Goal: Communication & Community: Connect with others

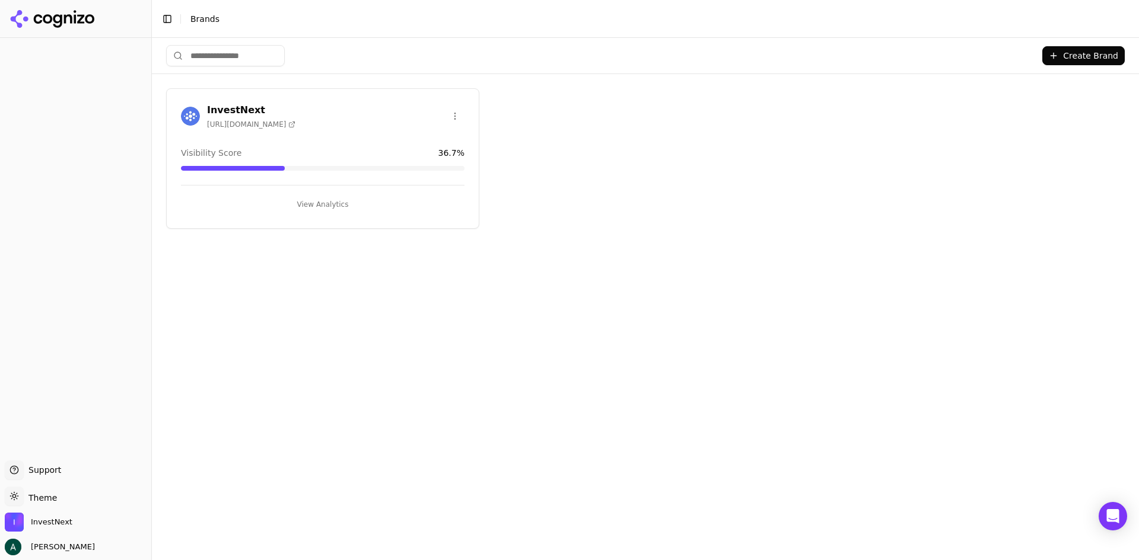
click at [326, 203] on button "View Analytics" at bounding box center [322, 204] width 283 height 19
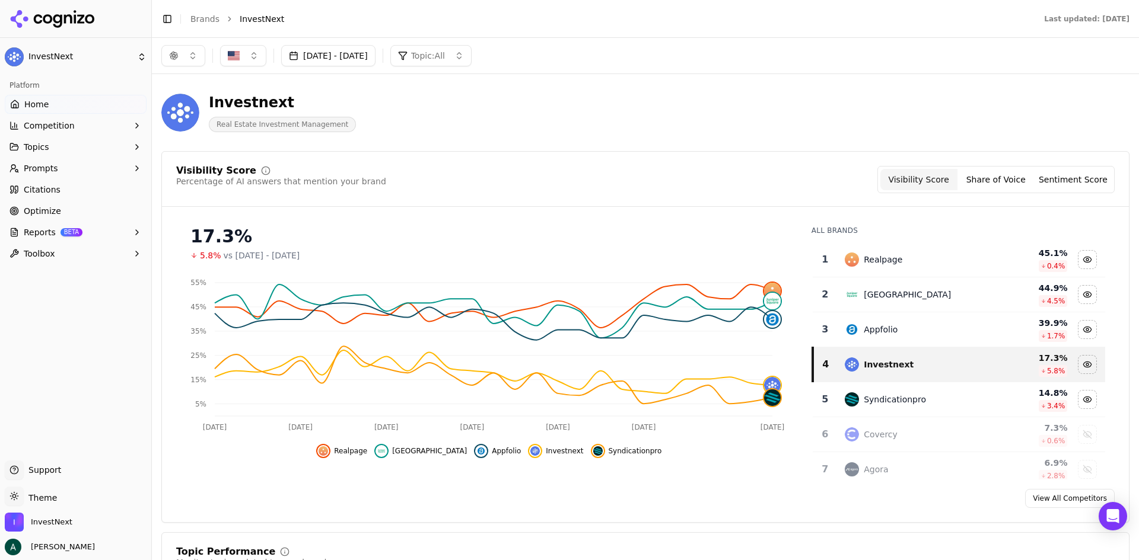
click at [190, 58] on button "button" at bounding box center [183, 55] width 44 height 21
click at [181, 130] on span "Google AI Overviews" at bounding box center [183, 128] width 75 height 24
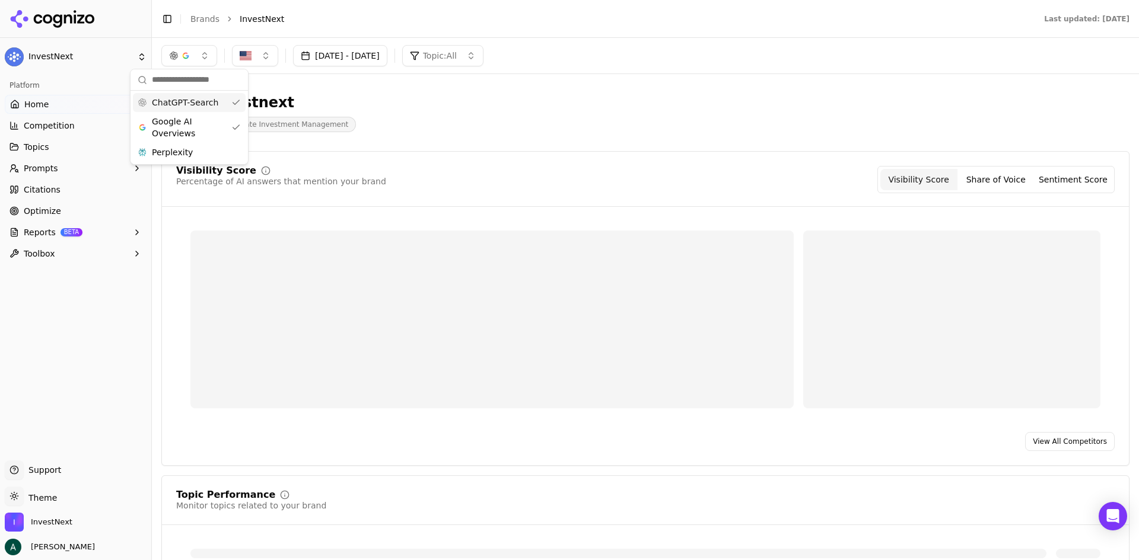
click at [182, 106] on span "ChatGPT-Search" at bounding box center [185, 103] width 66 height 12
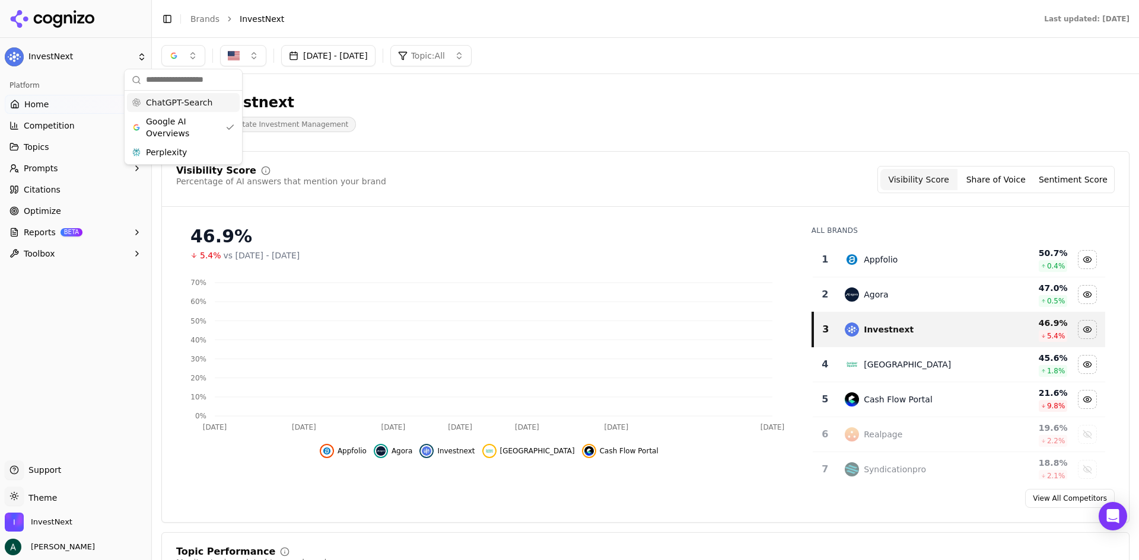
click at [528, 122] on div "Investnext Real Estate Investment Management" at bounding box center [426, 112] width 531 height 39
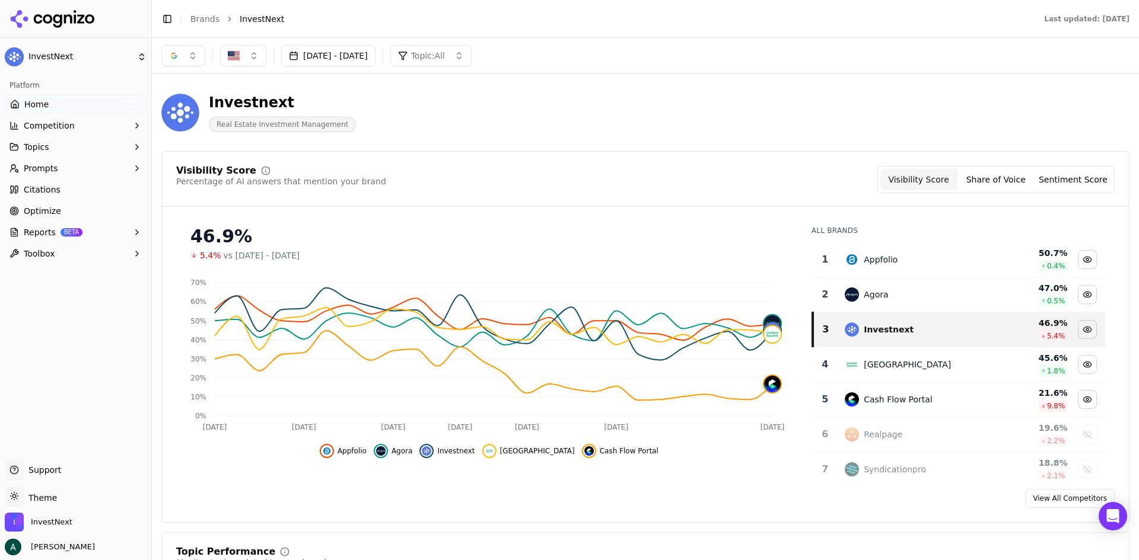
click at [179, 50] on button "button" at bounding box center [183, 55] width 44 height 21
click at [178, 156] on span "Perplexity" at bounding box center [166, 152] width 41 height 12
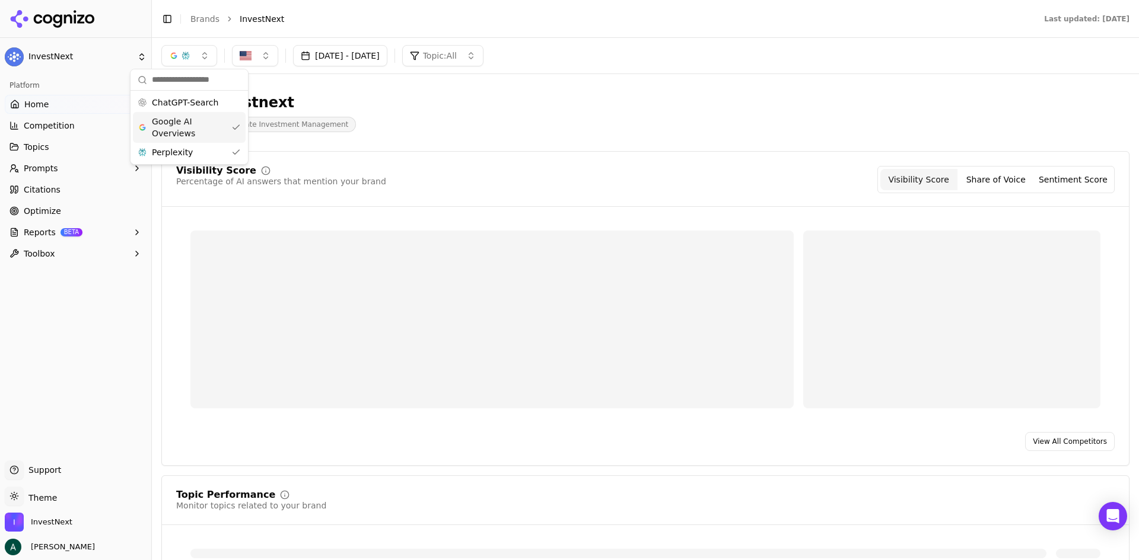
click at [187, 126] on span "Google AI Overviews" at bounding box center [189, 128] width 75 height 24
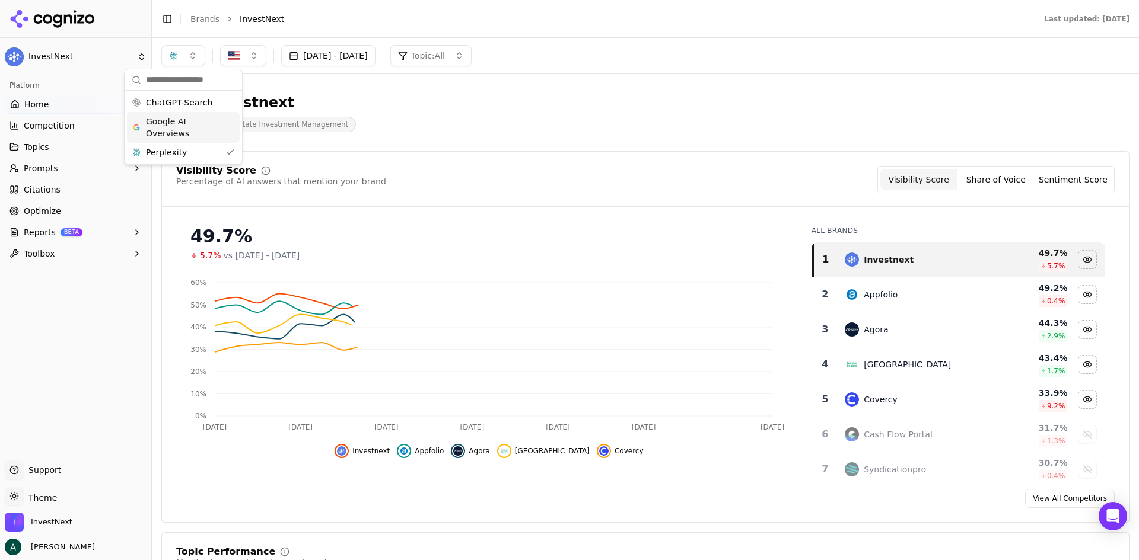
click at [552, 120] on div "Investnext Real Estate Investment Management" at bounding box center [426, 112] width 531 height 39
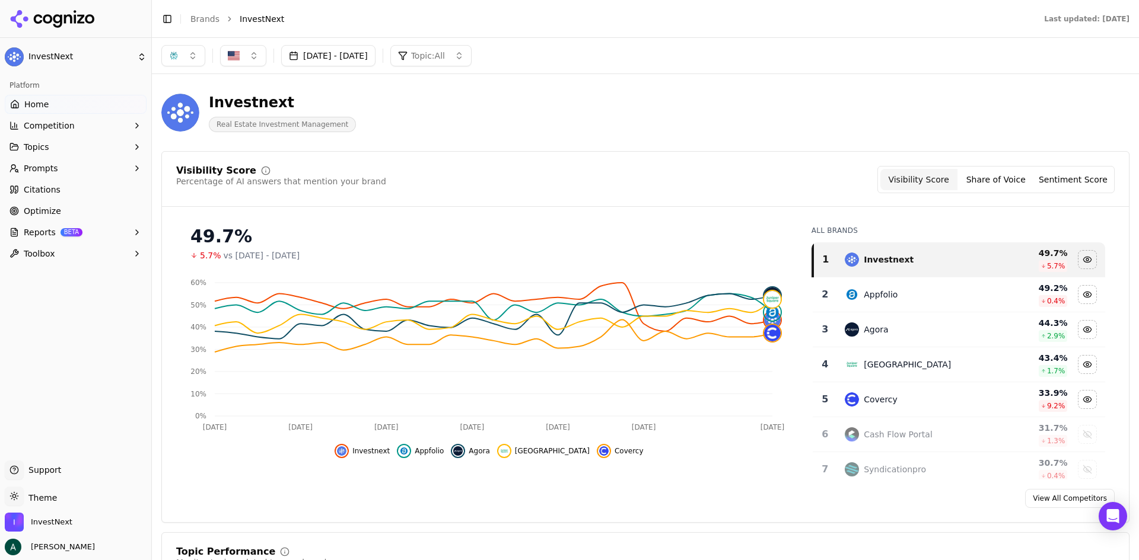
click at [192, 58] on button "button" at bounding box center [183, 55] width 44 height 21
click at [170, 98] on span "ChatGPT-Search" at bounding box center [179, 103] width 66 height 12
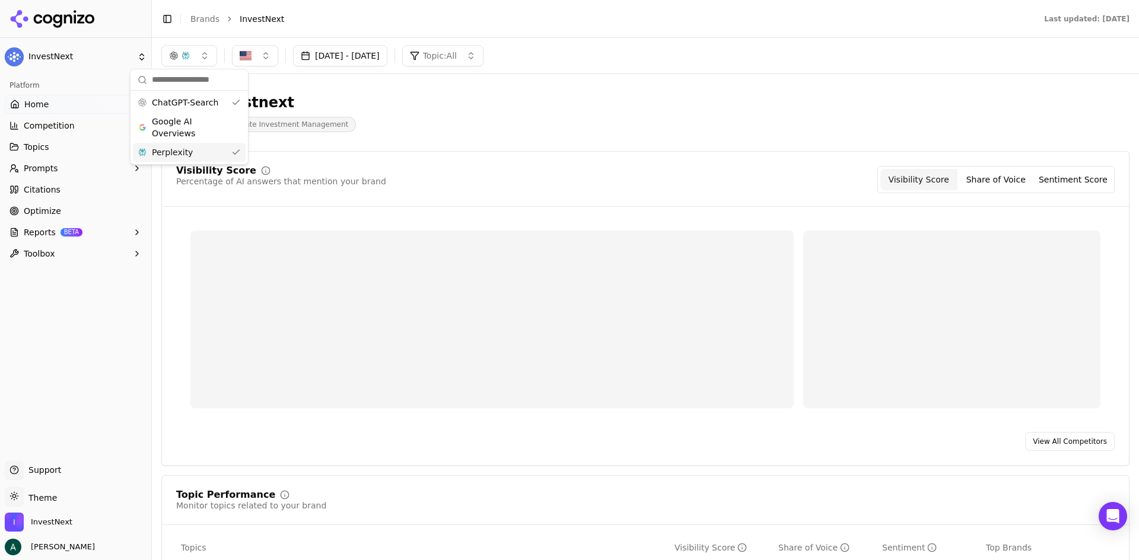
click at [192, 157] on div "Perplexity" at bounding box center [189, 152] width 113 height 19
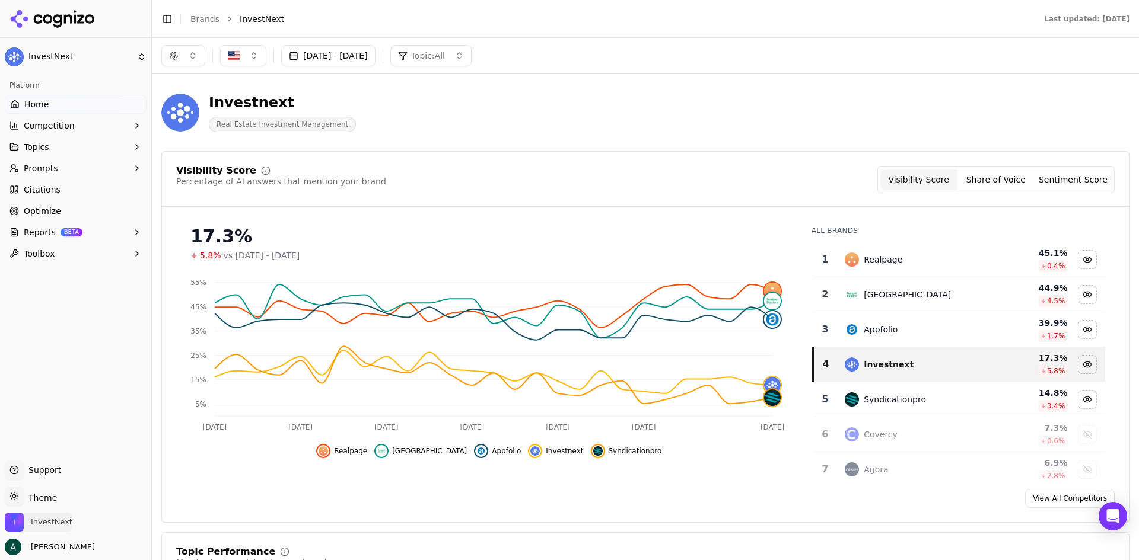
click at [53, 522] on span "InvestNext" at bounding box center [52, 522] width 42 height 11
click at [183, 487] on icon "InvestNext is active" at bounding box center [178, 487] width 9 height 9
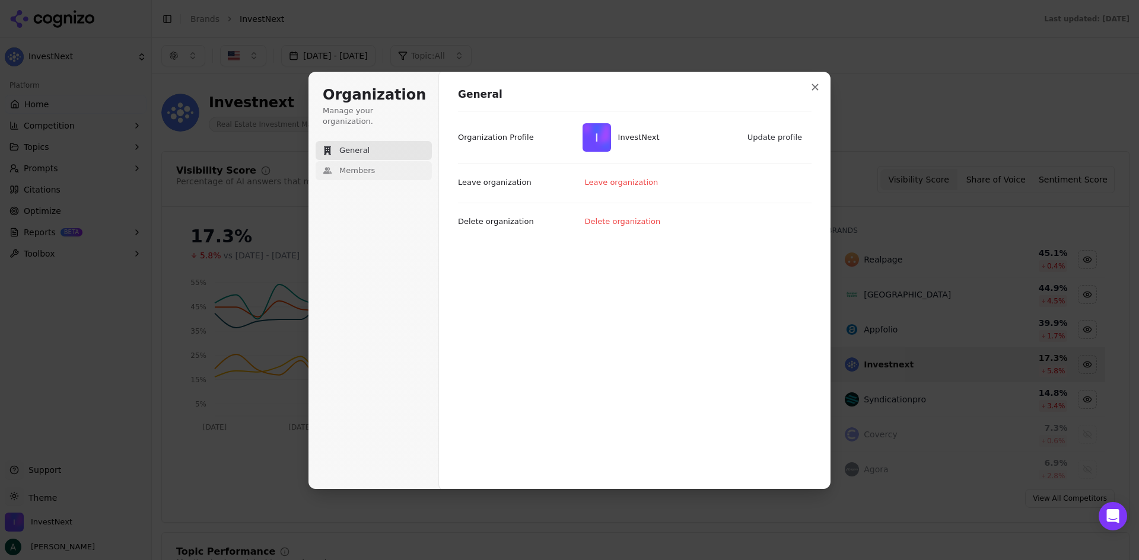
click at [370, 165] on span "Members" at bounding box center [357, 170] width 36 height 11
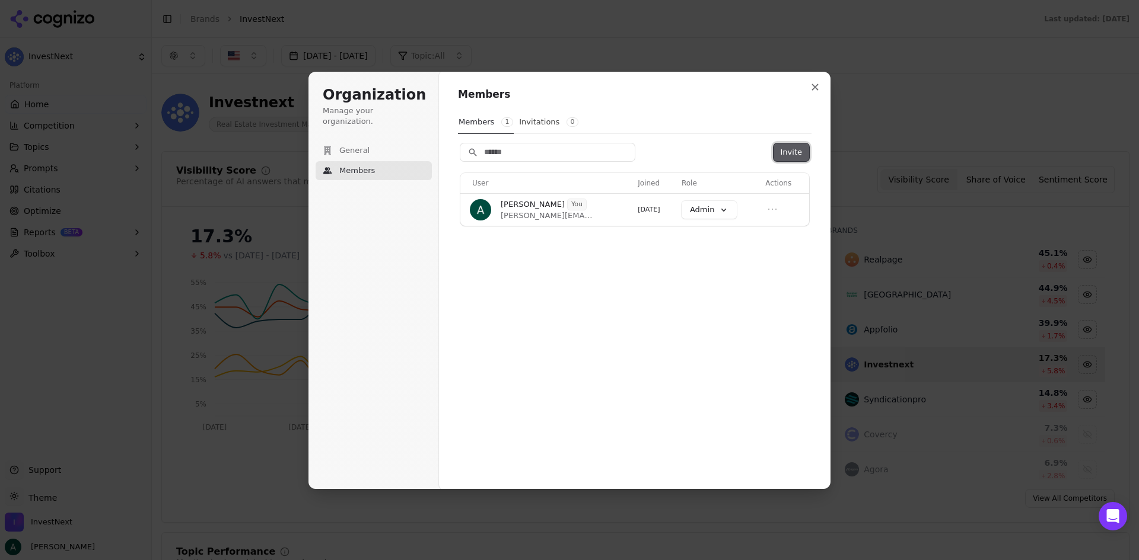
click at [796, 148] on button "Invite" at bounding box center [791, 153] width 36 height 18
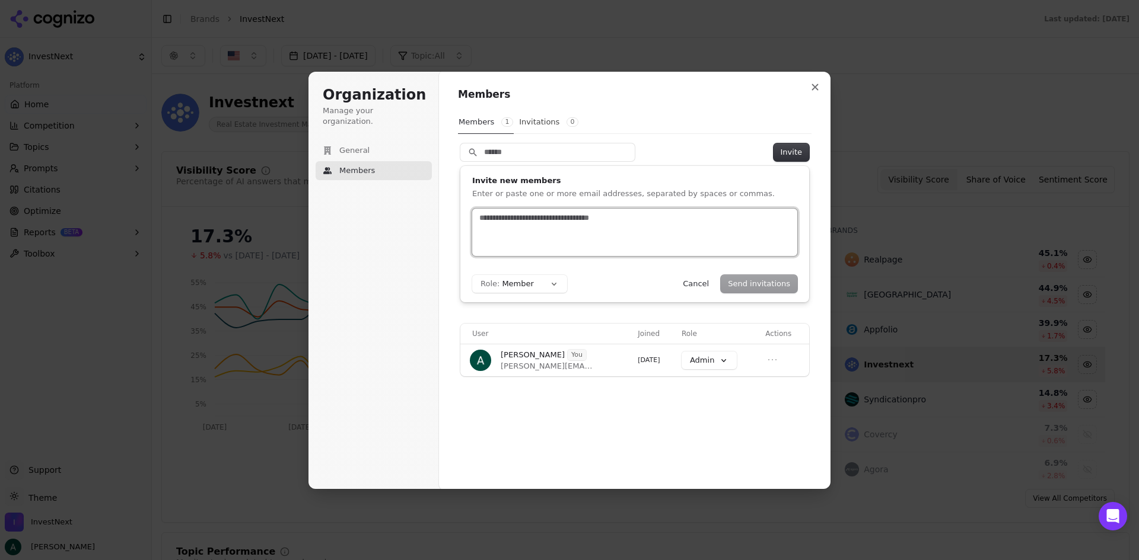
click at [505, 222] on input "text" at bounding box center [635, 218] width 316 height 12
type input "**********"
click at [747, 285] on button "Send invitations" at bounding box center [759, 284] width 77 height 18
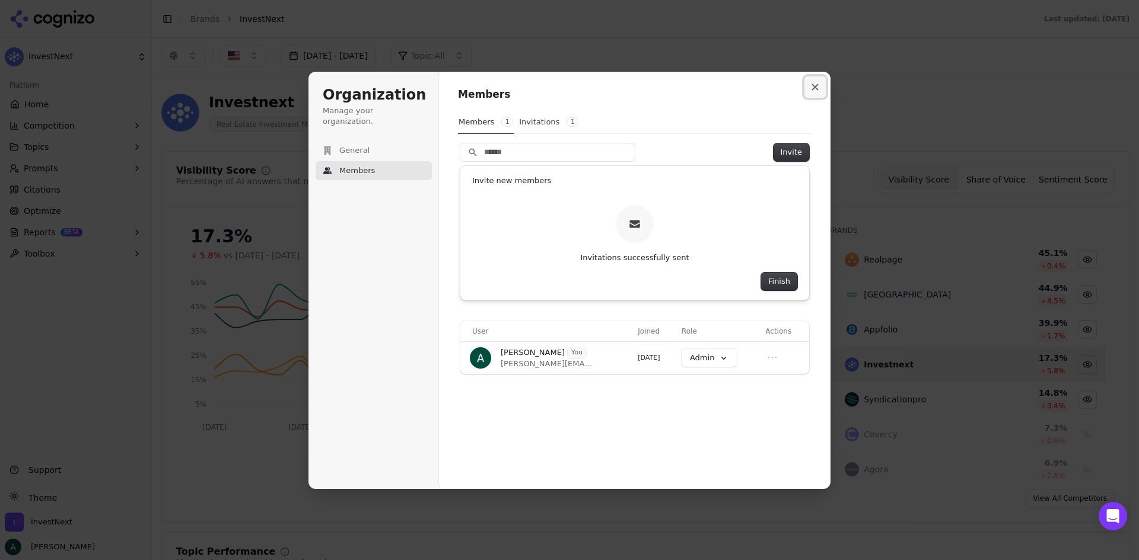
click at [814, 91] on button "Close modal" at bounding box center [814, 87] width 21 height 21
